Goal: Information Seeking & Learning: Understand process/instructions

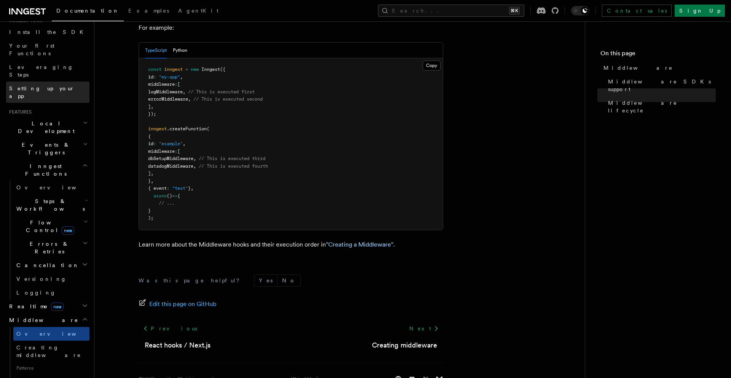
scroll to position [23, 0]
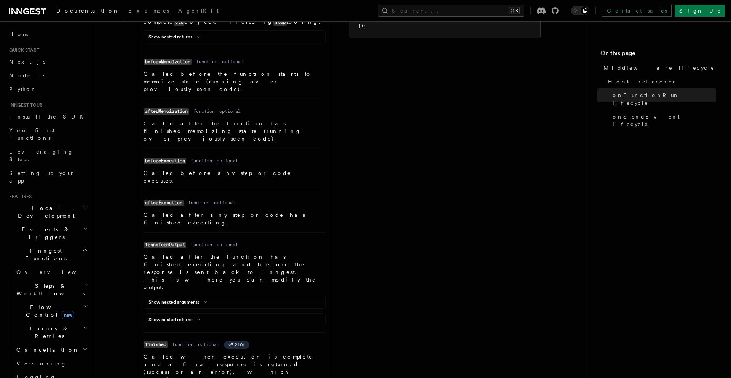
scroll to position [484, 0]
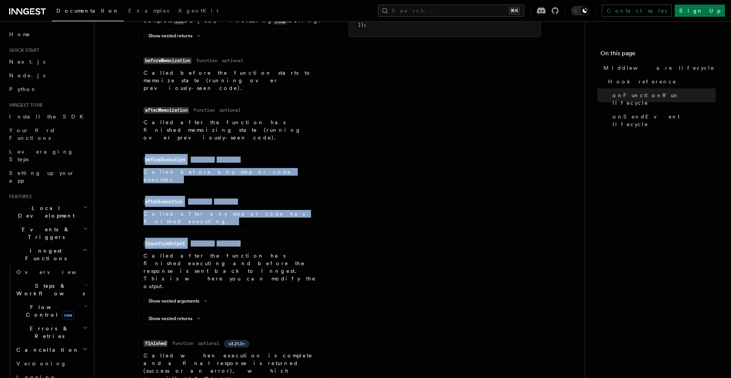
drag, startPoint x: 138, startPoint y: 80, endPoint x: 285, endPoint y: 142, distance: 159.6
click at [285, 142] on article "References TypeScript SDK Middleware Middleware lifecycle v2.0.0+ Hook referenc…" at bounding box center [340, 214] width 466 height 1330
click at [285, 231] on li "Name transformOutput Type function Required optional Description Called after t…" at bounding box center [235, 281] width 182 height 100
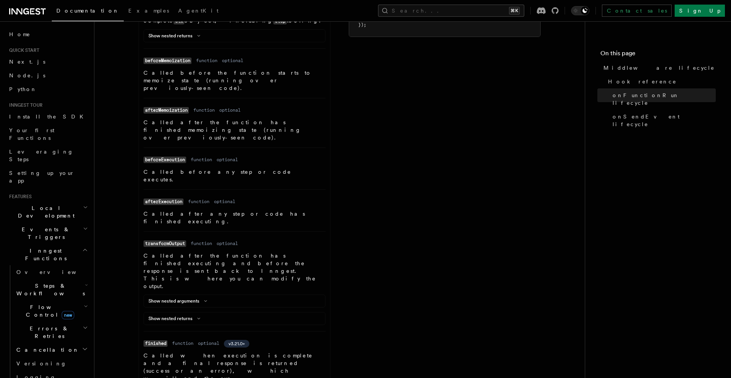
click at [290, 189] on li "Name afterExecution Type function Required optional Description Called after an…" at bounding box center [235, 210] width 182 height 42
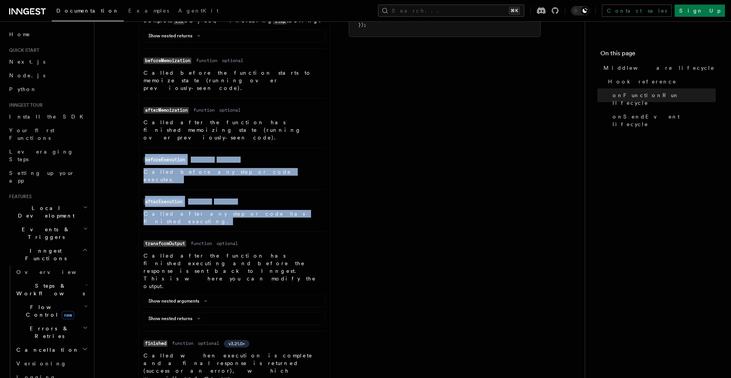
drag, startPoint x: 278, startPoint y: 131, endPoint x: 134, endPoint y: 86, distance: 150.8
click at [134, 86] on article "References TypeScript SDK Middleware Middleware lifecycle v2.0.0+ Hook referenc…" at bounding box center [340, 214] width 466 height 1330
drag, startPoint x: 133, startPoint y: 84, endPoint x: 294, endPoint y: 133, distance: 168.9
click at [294, 133] on article "References TypeScript SDK Middleware Middleware lifecycle v2.0.0+ Hook referenc…" at bounding box center [340, 214] width 466 height 1330
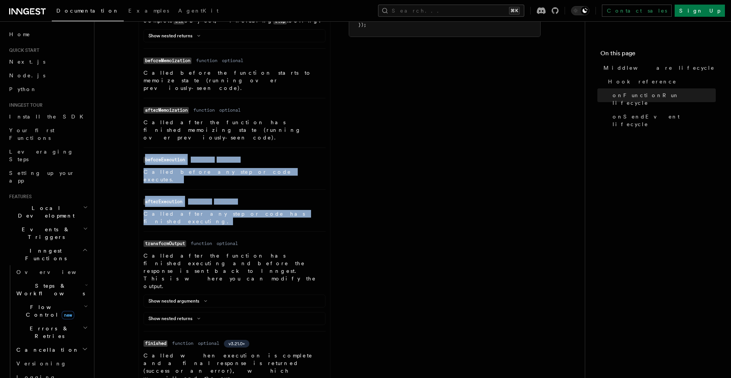
click at [294, 210] on p "Called after any step or code has finished executing." at bounding box center [235, 217] width 182 height 15
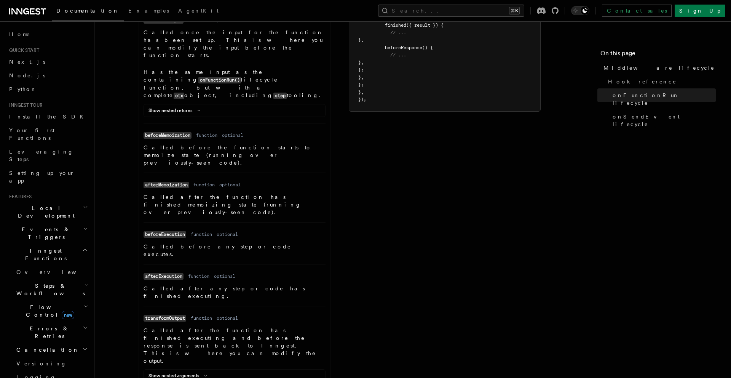
scroll to position [445, 0]
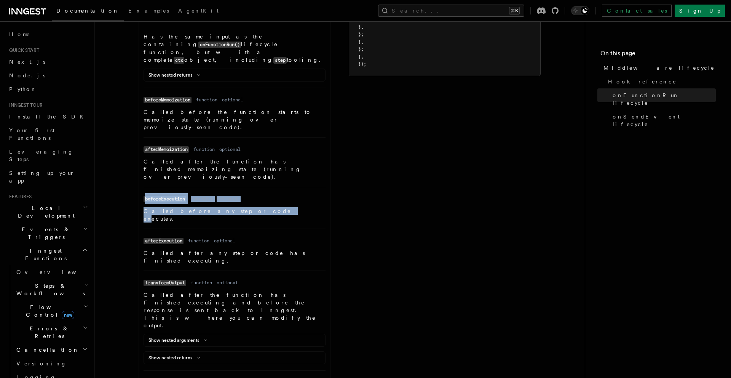
drag, startPoint x: 141, startPoint y: 123, endPoint x: 222, endPoint y: 137, distance: 82.7
click at [222, 137] on ul "Name transformInput Type function Required optional Description Called once the…" at bounding box center [234, 265] width 191 height 572
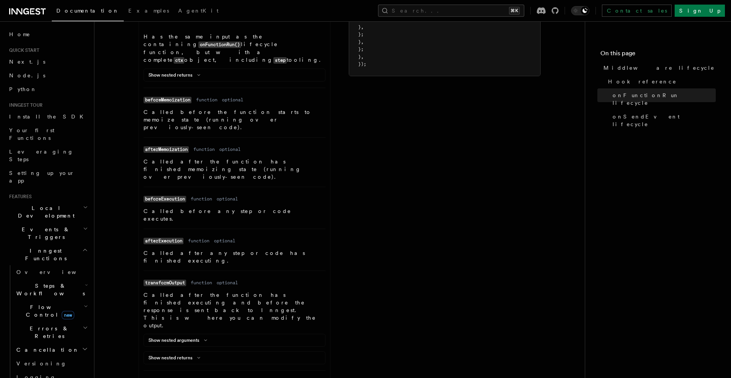
click at [191, 207] on p "Called before any step or code executes." at bounding box center [235, 214] width 182 height 15
click at [185, 207] on p "Called before any step or code executes." at bounding box center [235, 214] width 182 height 15
click at [193, 207] on p "Called before any step or code executes." at bounding box center [235, 214] width 182 height 15
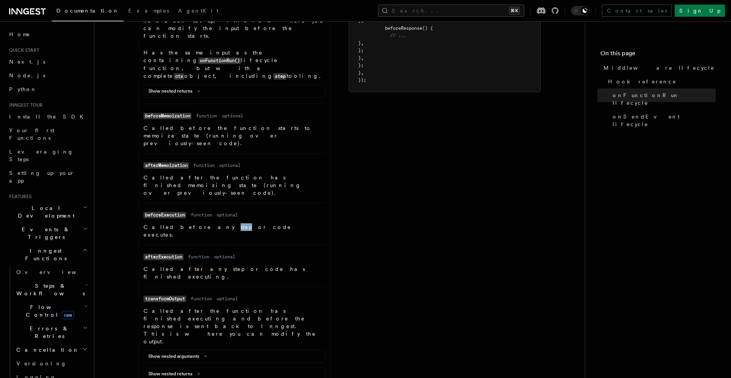
scroll to position [427, 0]
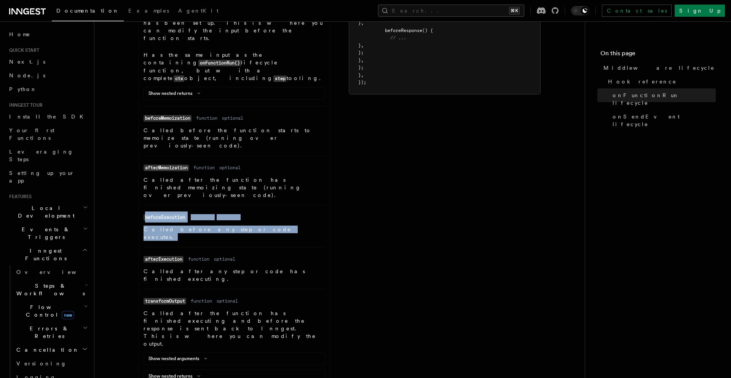
drag, startPoint x: 133, startPoint y: 144, endPoint x: 246, endPoint y: 157, distance: 113.4
click at [246, 157] on article "References TypeScript SDK Middleware Middleware lifecycle v2.0.0+ Hook referenc…" at bounding box center [340, 272] width 466 height 1330
click at [246, 225] on p "Called before any step or code executes." at bounding box center [235, 232] width 182 height 15
drag, startPoint x: 258, startPoint y: 155, endPoint x: 114, endPoint y: 133, distance: 145.6
click at [114, 133] on article "References TypeScript SDK Middleware Middleware lifecycle v2.0.0+ Hook referenc…" at bounding box center [340, 272] width 466 height 1330
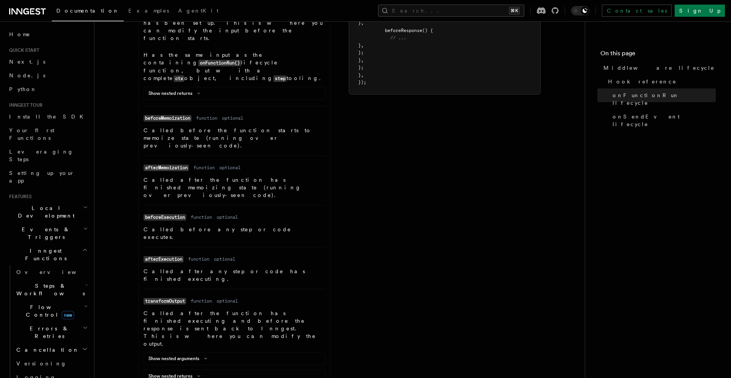
click at [113, 133] on article "References TypeScript SDK Middleware Middleware lifecycle v2.0.0+ Hook referenc…" at bounding box center [340, 272] width 466 height 1330
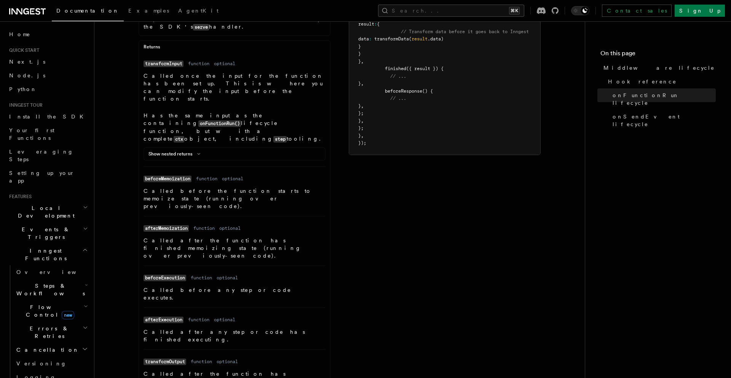
scroll to position [366, 0]
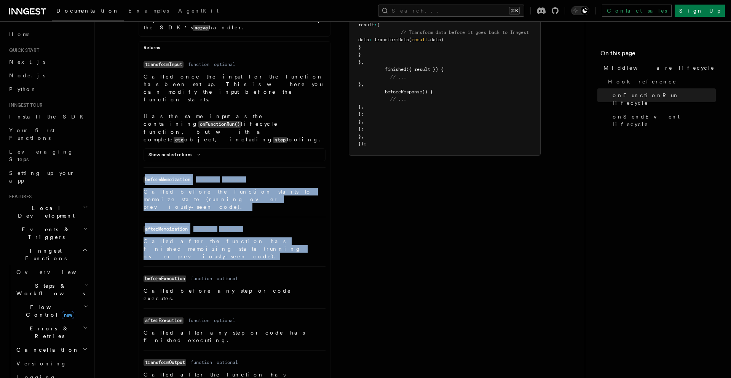
drag, startPoint x: 134, startPoint y: 114, endPoint x: 243, endPoint y: 188, distance: 131.4
click at [243, 188] on article "References TypeScript SDK Middleware Middleware lifecycle v2.0.0+ Hook referenc…" at bounding box center [340, 333] width 466 height 1330
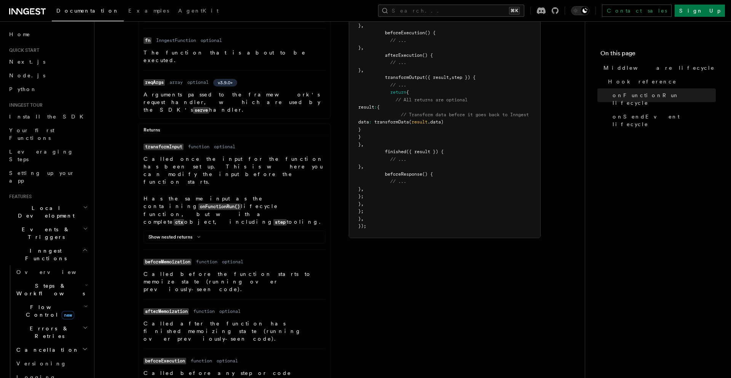
click at [150, 195] on p "Has the same input as the containing onFunctionRun() lifecycle function, but wi…" at bounding box center [235, 210] width 182 height 31
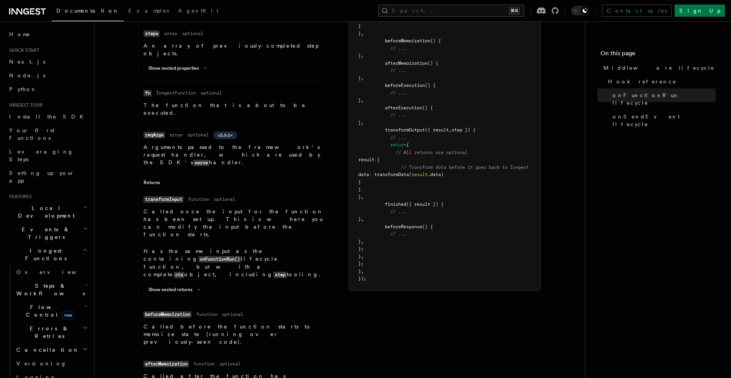
scroll to position [230, 0]
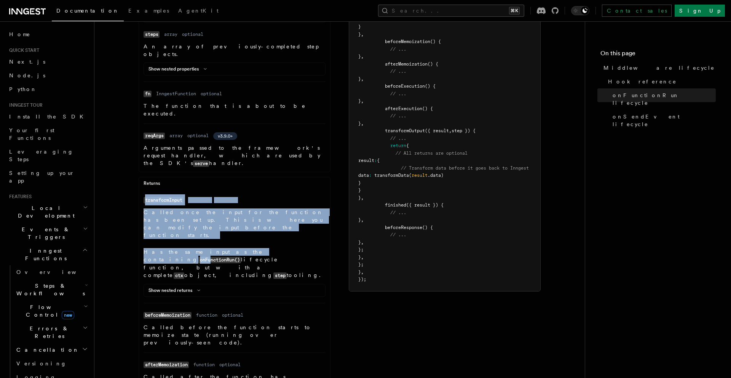
drag, startPoint x: 138, startPoint y: 161, endPoint x: 243, endPoint y: 211, distance: 115.6
click at [241, 257] on code "onFunctionRun()" at bounding box center [219, 260] width 43 height 6
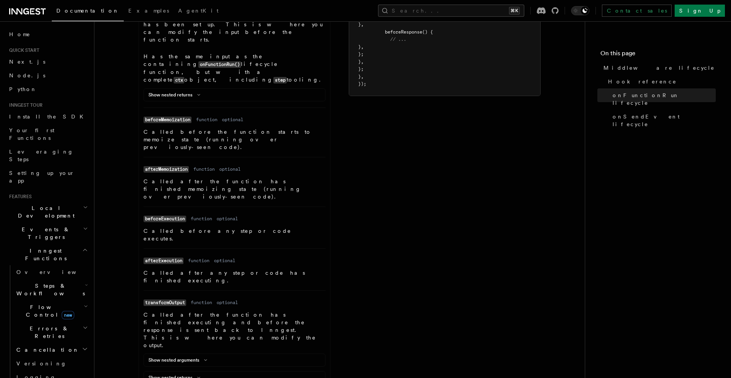
scroll to position [425, 0]
click at [176, 178] on p "Called after the function has finished memoizing state (running over previously…" at bounding box center [235, 189] width 182 height 23
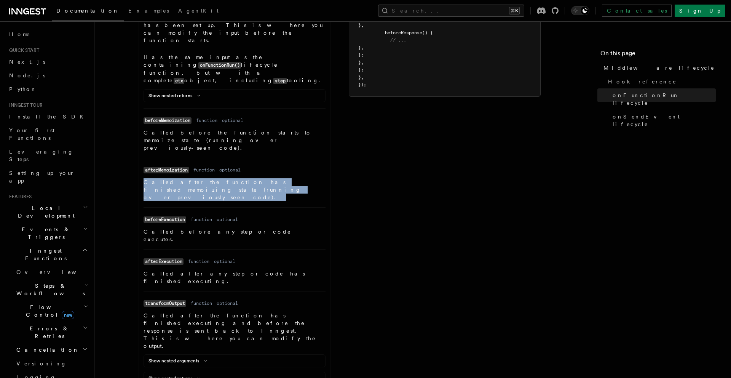
click at [176, 178] on p "Called after the function has finished memoizing state (running over previously…" at bounding box center [235, 189] width 182 height 23
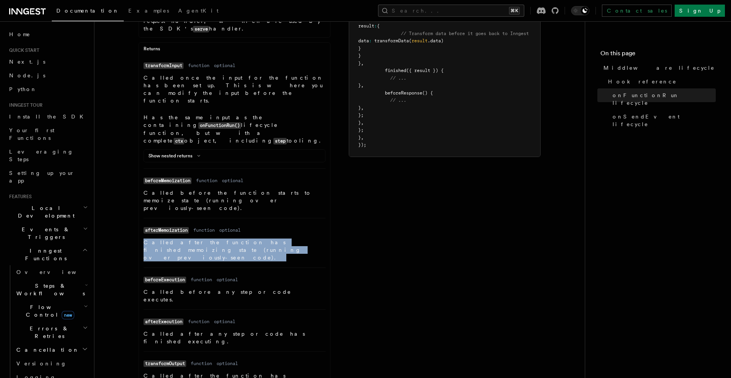
scroll to position [364, 0]
click at [172, 153] on button "Show nested returns" at bounding box center [176, 156] width 55 height 6
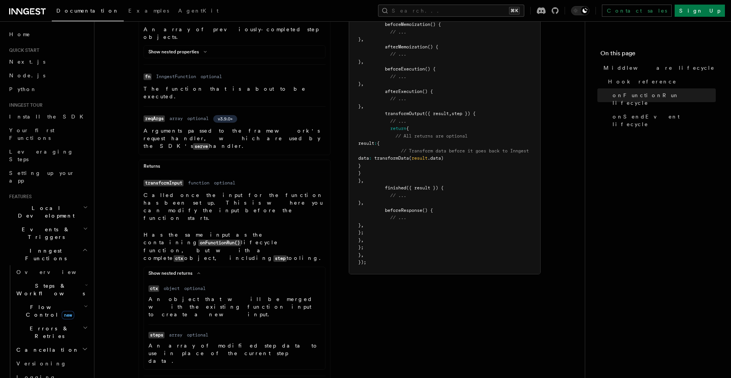
scroll to position [348, 0]
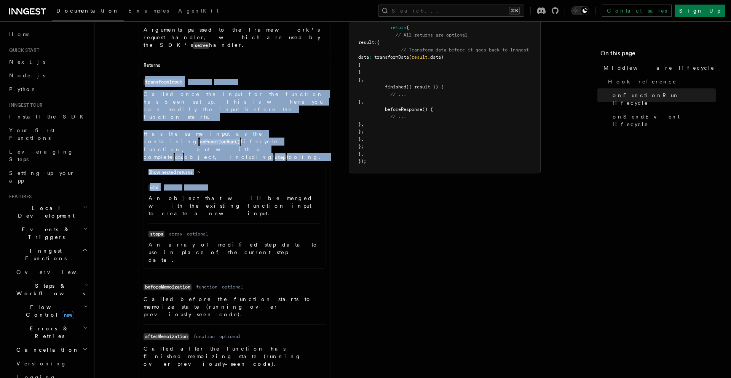
drag, startPoint x: 139, startPoint y: 56, endPoint x: 227, endPoint y: 126, distance: 113.5
click at [227, 183] on dl "Name ctx Type object Required optional Description An object that will be merge…" at bounding box center [235, 200] width 172 height 34
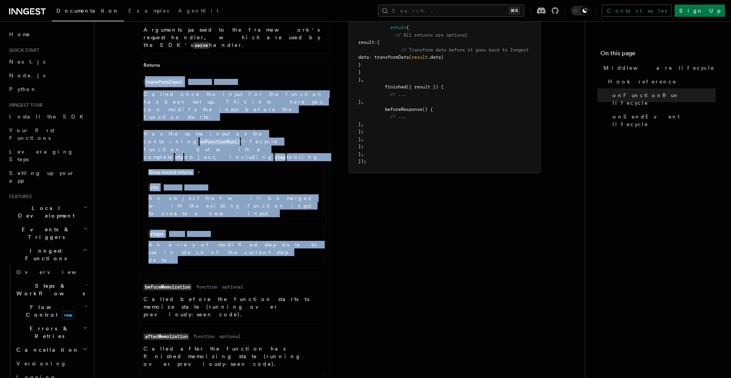
drag, startPoint x: 137, startPoint y: 55, endPoint x: 323, endPoint y: 176, distance: 221.4
click at [323, 183] on ul "Name ctx Type object Required optional Description An object that will be merge…" at bounding box center [234, 223] width 181 height 80
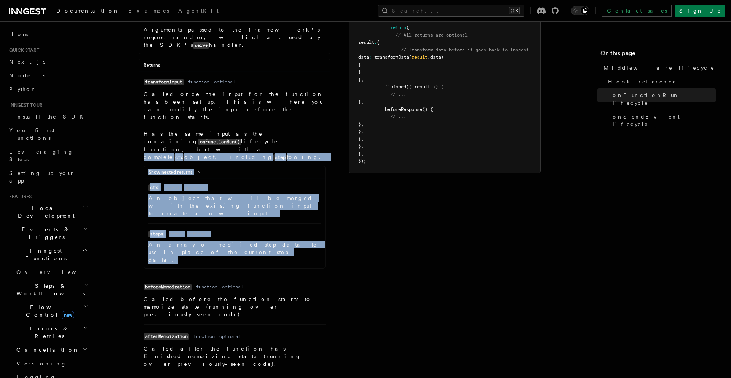
drag, startPoint x: 323, startPoint y: 176, endPoint x: 166, endPoint y: 95, distance: 176.3
click at [166, 95] on dd "Called once the input for the function has been set up. This is where you can m…" at bounding box center [235, 179] width 182 height 178
